Goal: Information Seeking & Learning: Learn about a topic

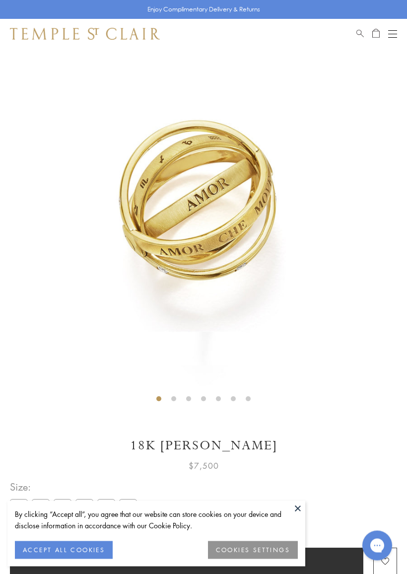
scroll to position [49, 0]
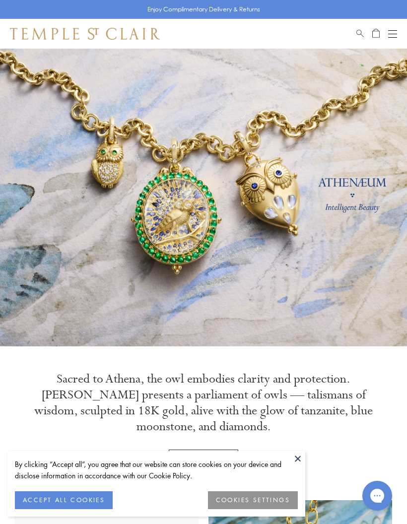
click at [358, 32] on span "Search" at bounding box center [359, 32] width 7 height 8
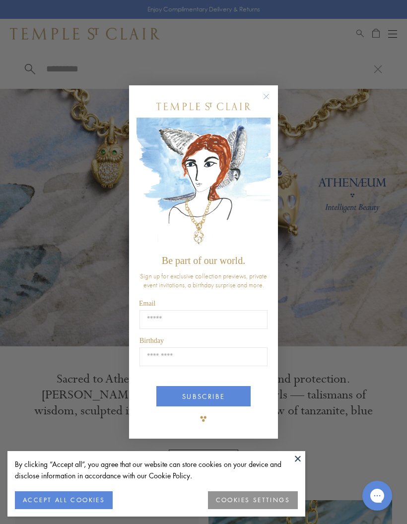
click at [264, 96] on circle "Close dialog" at bounding box center [267, 97] width 12 height 12
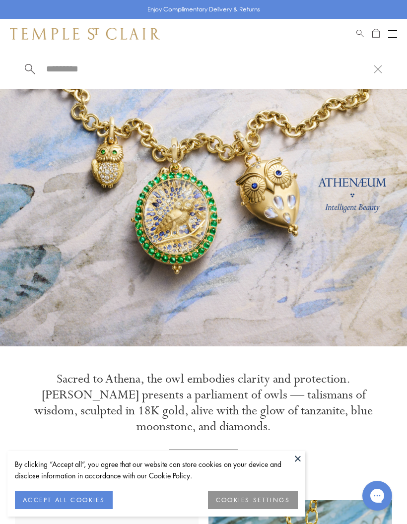
click at [83, 69] on input "search" at bounding box center [209, 68] width 329 height 11
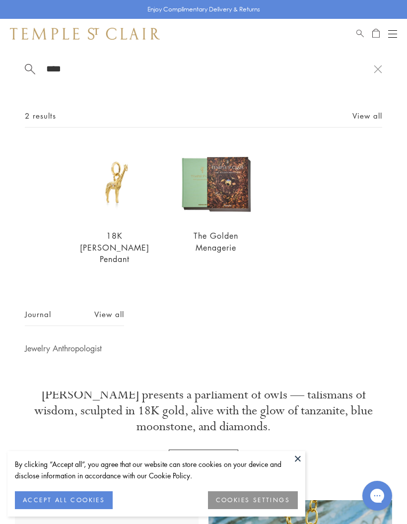
type input "****"
click at [291, 465] on button at bounding box center [297, 458] width 15 height 15
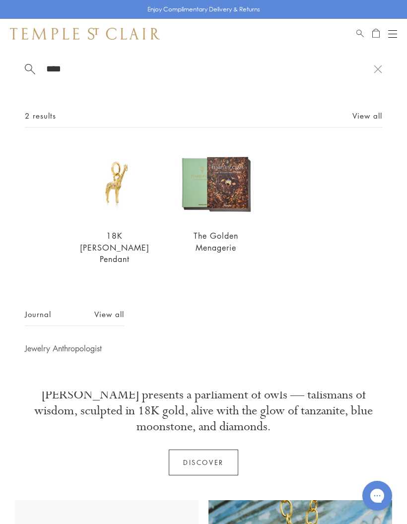
click at [209, 465] on link "Discover" at bounding box center [203, 463] width 69 height 26
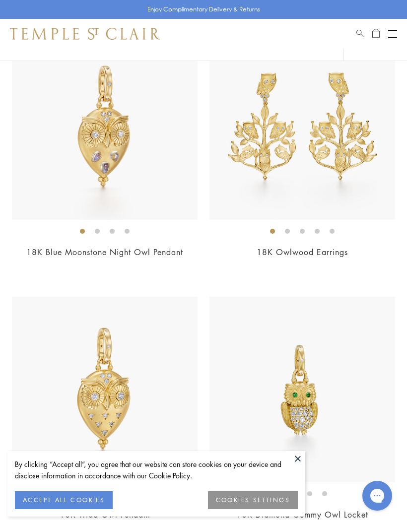
scroll to position [1024, 0]
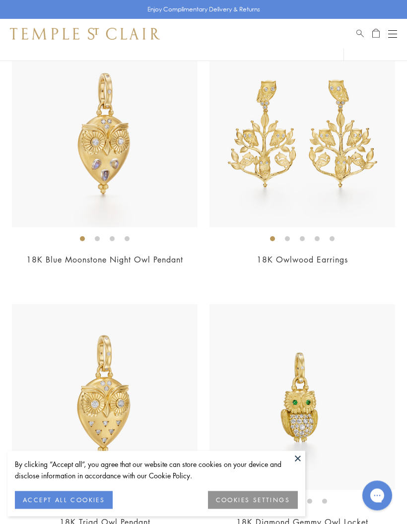
click at [357, 34] on span "Search" at bounding box center [359, 32] width 7 height 8
click at [85, 65] on input "search" at bounding box center [209, 68] width 329 height 11
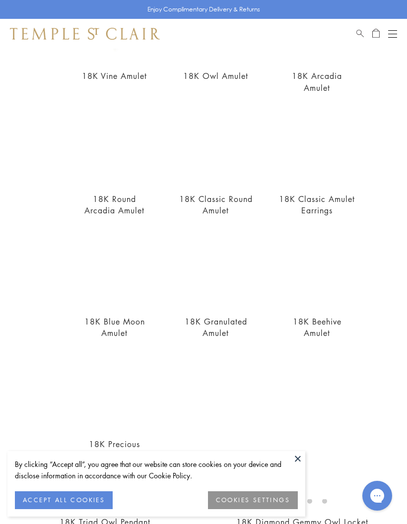
scroll to position [246, 0]
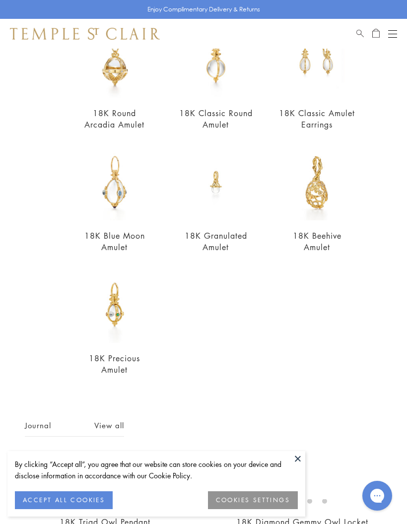
type input "******"
click at [294, 460] on button at bounding box center [297, 458] width 15 height 15
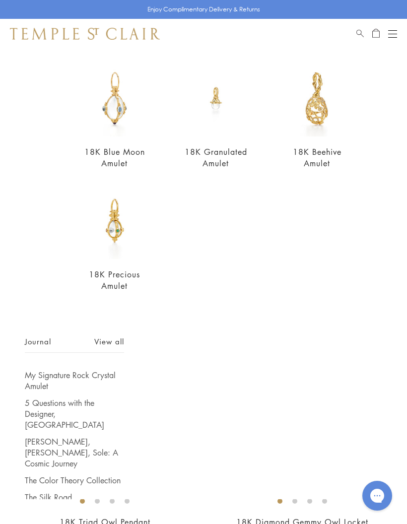
scroll to position [329, 0]
click at [105, 347] on link "View all" at bounding box center [109, 341] width 30 height 11
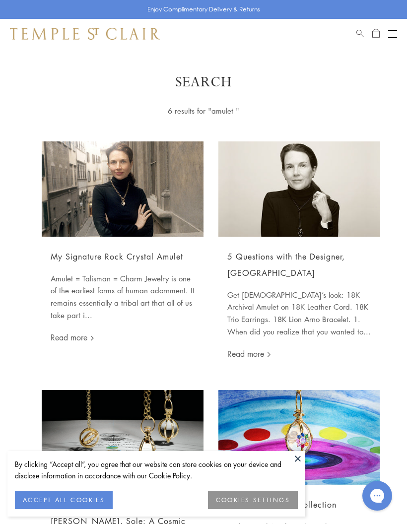
click at [357, 31] on span "Search" at bounding box center [359, 32] width 7 height 8
click at [113, 74] on input "search" at bounding box center [209, 68] width 329 height 11
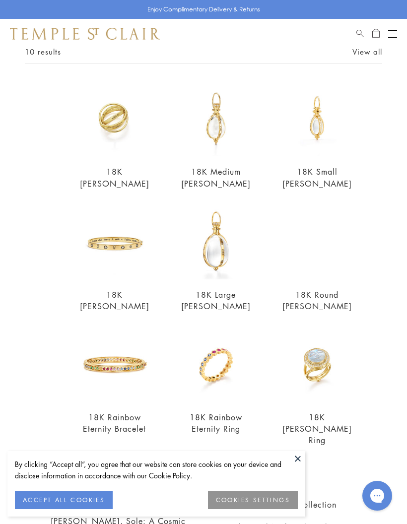
scroll to position [67, 0]
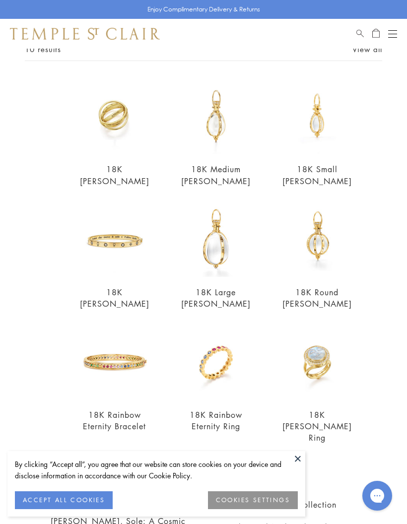
type input "******"
click at [104, 122] on img at bounding box center [114, 116] width 76 height 76
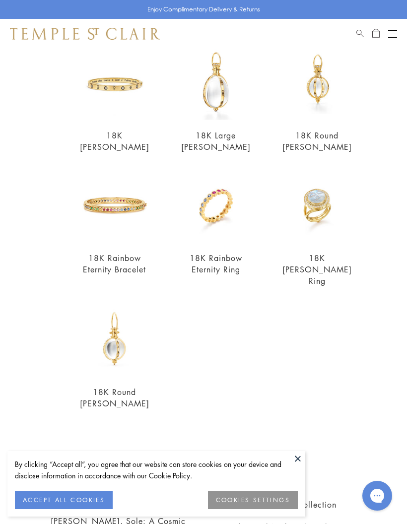
scroll to position [223, 0]
click at [113, 337] on img at bounding box center [114, 339] width 76 height 76
click at [321, 94] on img at bounding box center [317, 82] width 76 height 76
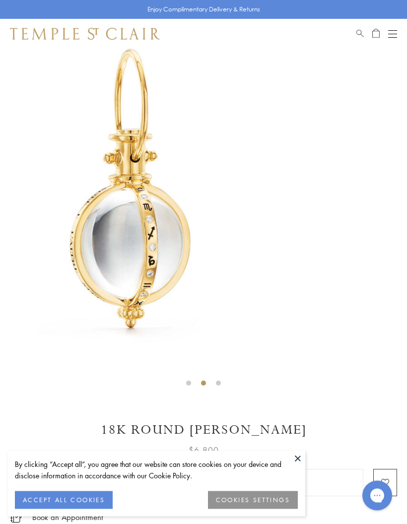
scroll to position [64, 0]
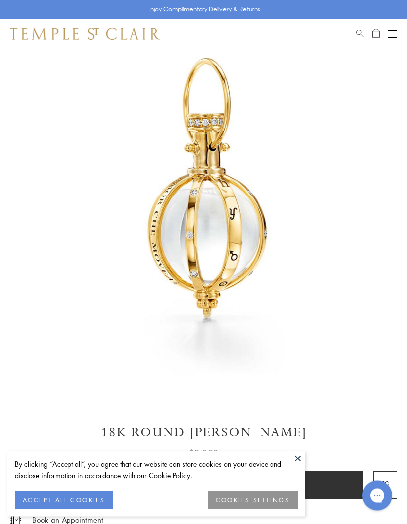
scroll to position [49, 0]
